Goal: Transaction & Acquisition: Purchase product/service

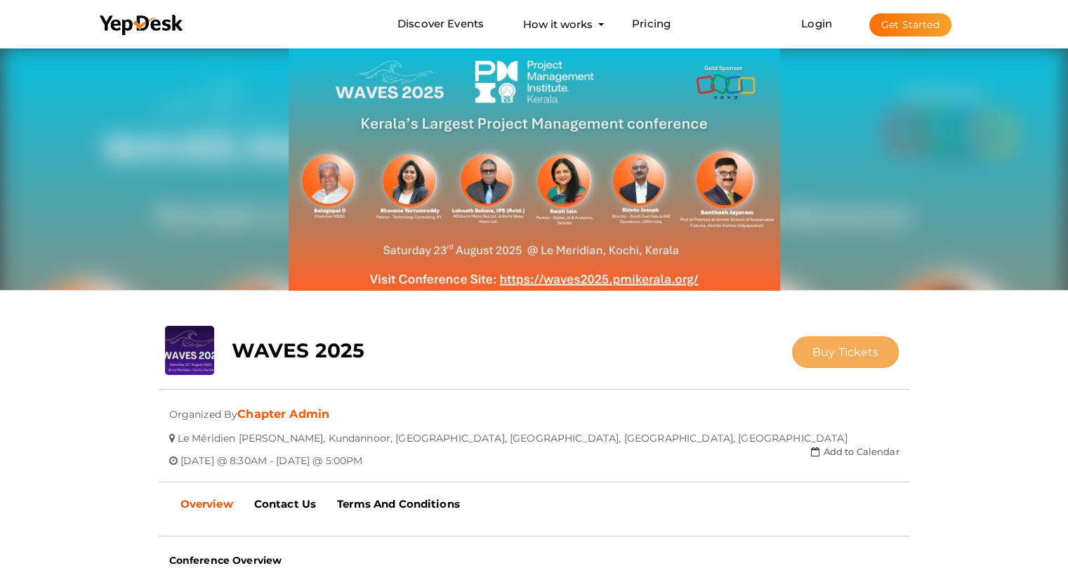
click at [824, 354] on span "Buy Tickets" at bounding box center [846, 352] width 67 height 13
click at [647, 23] on link "Pricing" at bounding box center [651, 24] width 39 height 26
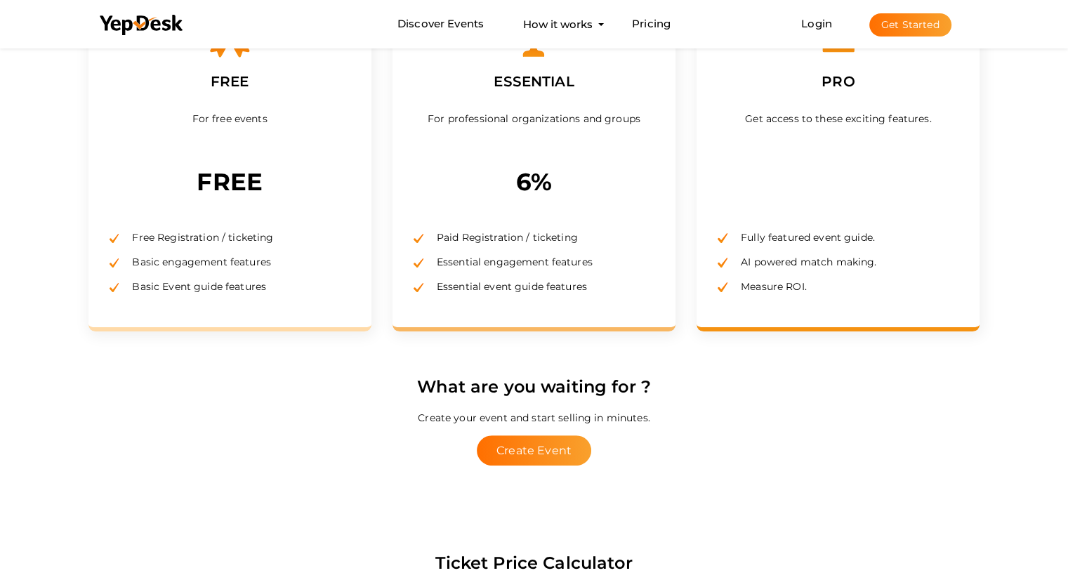
scroll to position [275, 0]
click at [287, 133] on div "For free events" at bounding box center [230, 133] width 241 height 56
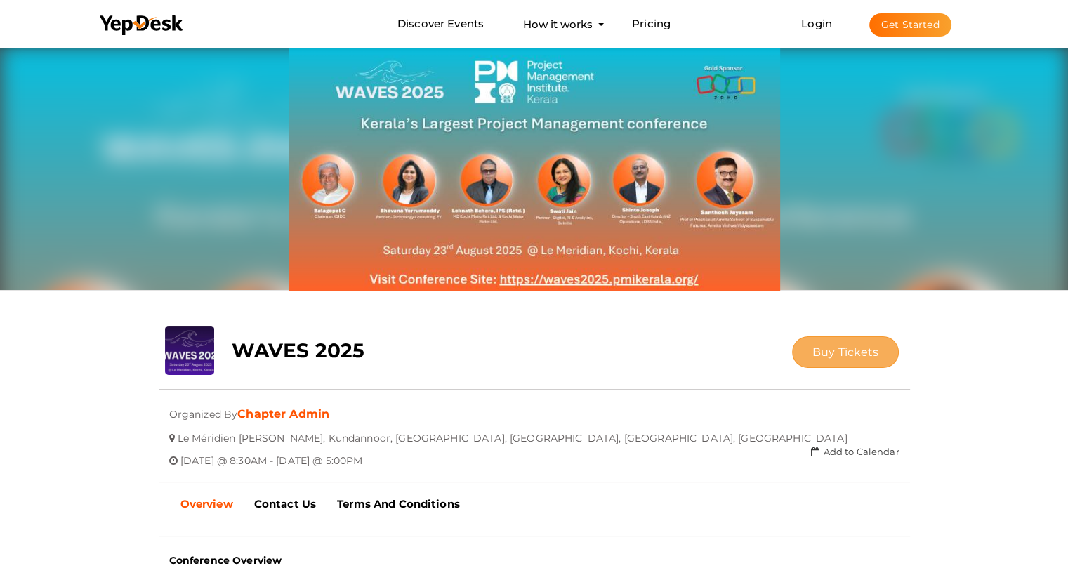
click at [851, 336] on button "Buy Tickets" at bounding box center [845, 352] width 107 height 32
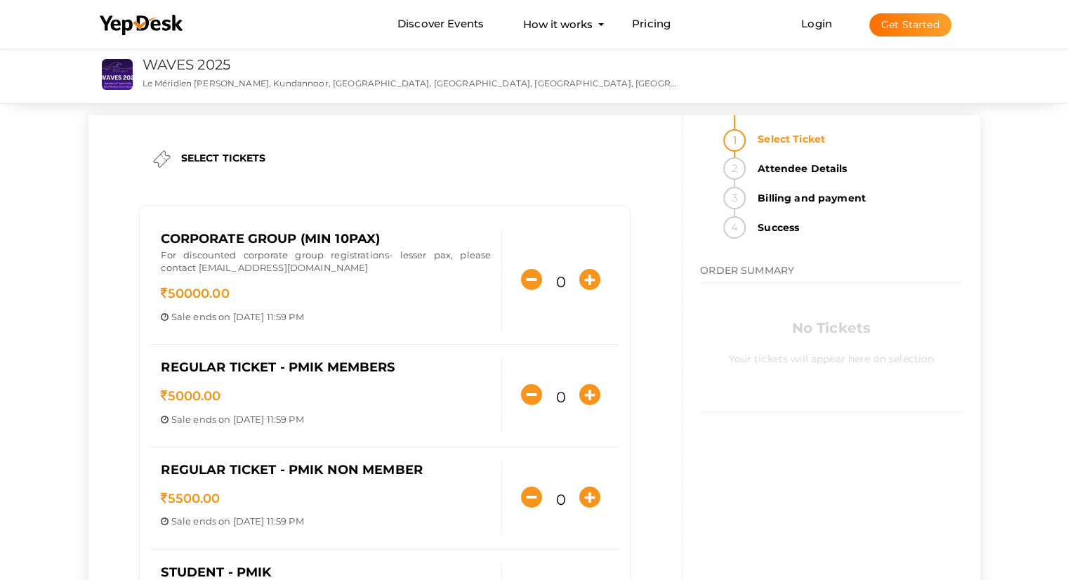
drag, startPoint x: 1067, startPoint y: 169, endPoint x: 1068, endPoint y: 227, distance: 58.3
click at [1068, 227] on div "SELECT TICKETS Corporate Group (min 10pax) For discounted corporate group regis…" at bounding box center [534, 507] width 1068 height 924
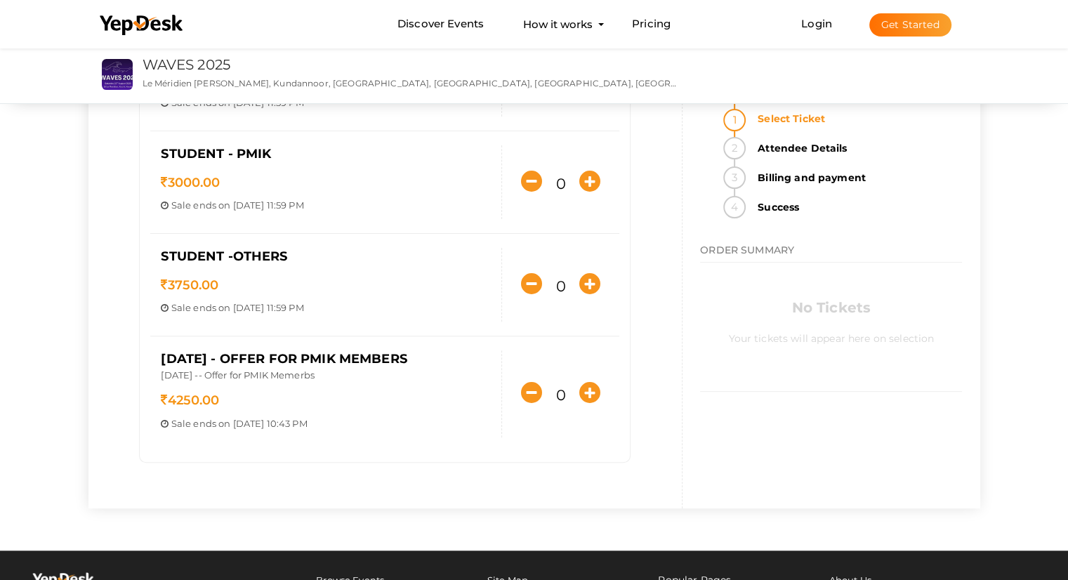
scroll to position [424, 0]
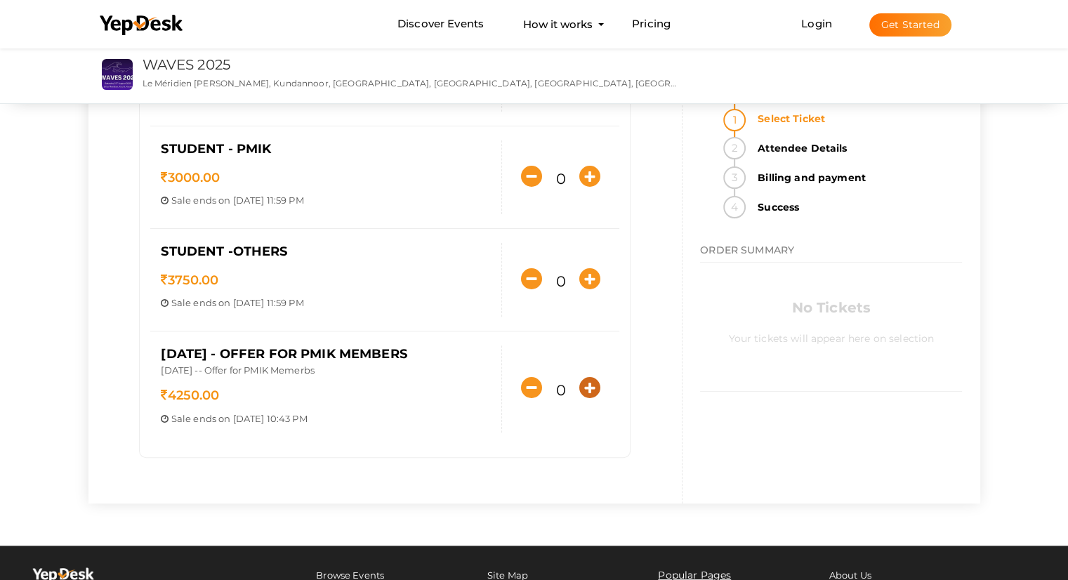
click at [590, 393] on icon "button" at bounding box center [589, 387] width 21 height 21
type input "1"
